Goal: Task Accomplishment & Management: Manage account settings

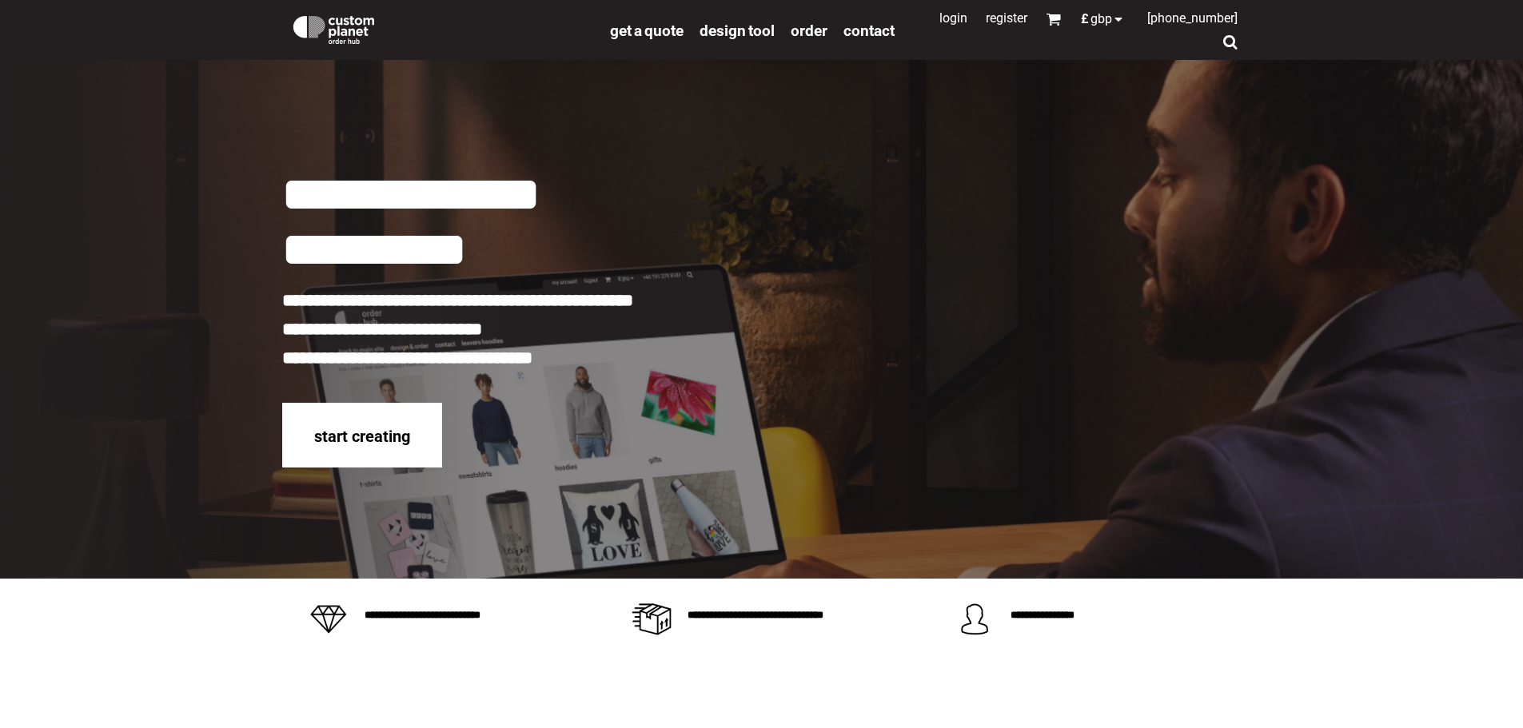
click at [939, 18] on link "Login" at bounding box center [953, 17] width 28 height 15
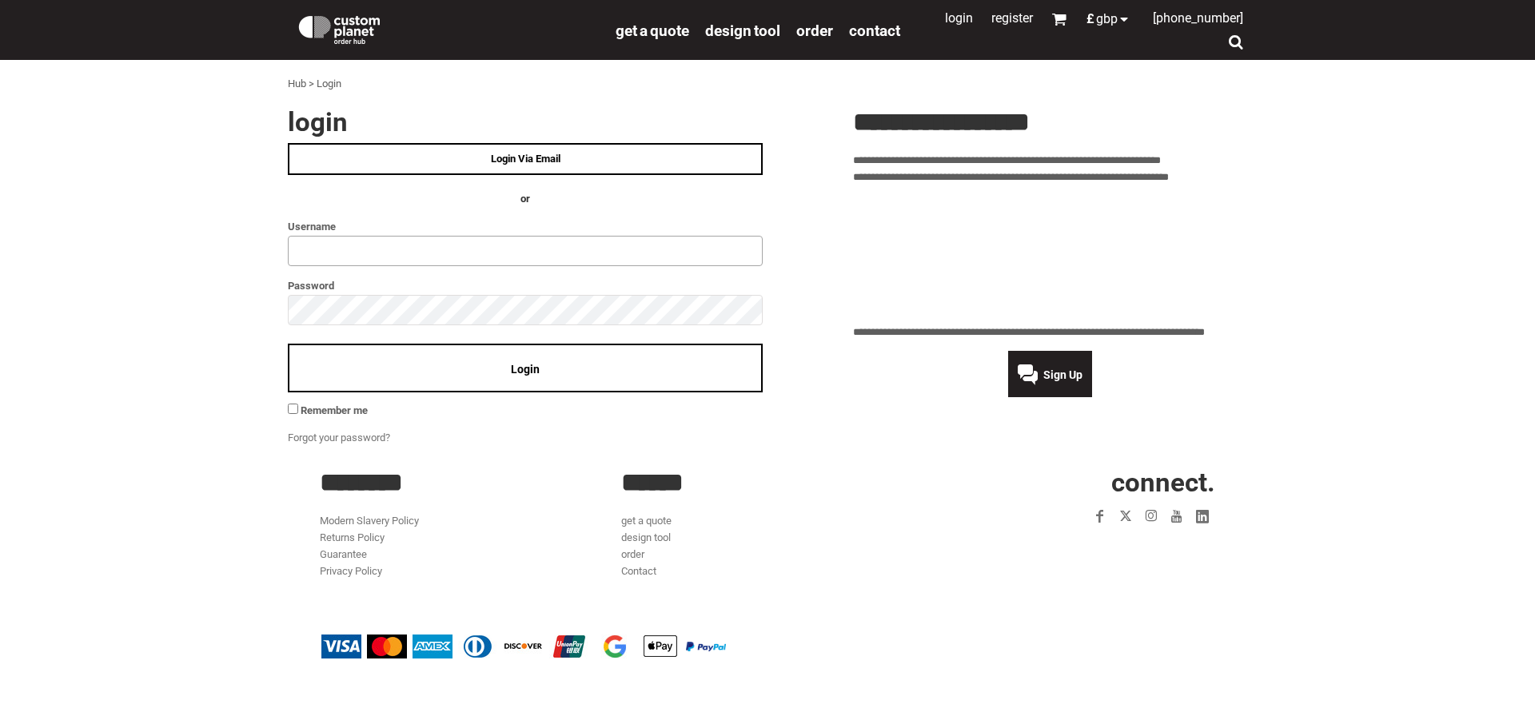
click at [364, 259] on input "text" at bounding box center [525, 251] width 475 height 30
type input "**********"
click at [512, 364] on span "Login" at bounding box center [525, 369] width 29 height 13
